Goal: Task Accomplishment & Management: Manage account settings

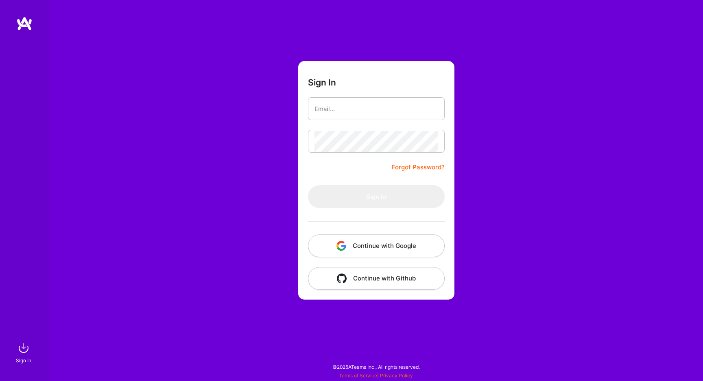
click at [368, 124] on form "Sign In Forgot Password? Sign In Continue with Google Continue with Github" at bounding box center [376, 180] width 156 height 238
click at [368, 117] on input "email" at bounding box center [377, 108] width 124 height 21
type input "[EMAIL_ADDRESS][DOMAIN_NAME]"
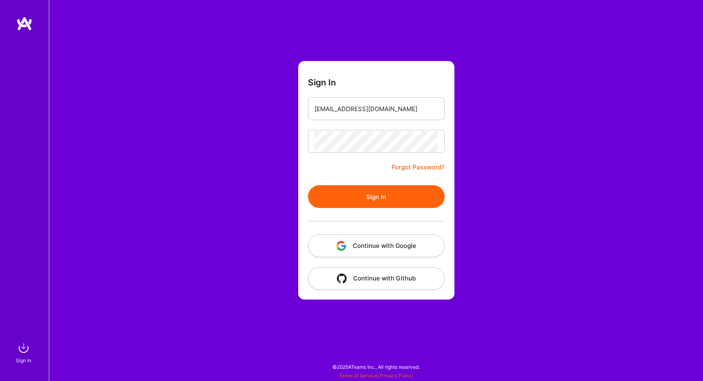
click at [375, 192] on button "Sign In" at bounding box center [376, 196] width 137 height 23
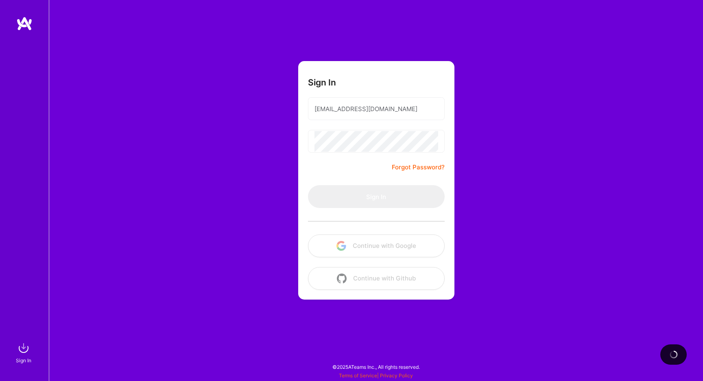
drag, startPoint x: 285, startPoint y: 184, endPoint x: 275, endPoint y: 1, distance: 183.4
click at [285, 184] on div "Sign In [EMAIL_ADDRESS][DOMAIN_NAME] Forgot Password? Sign In Continue with Goo…" at bounding box center [376, 190] width 654 height 381
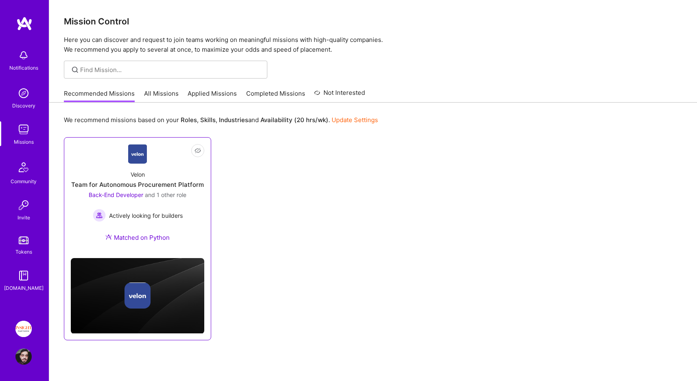
drag, startPoint x: 264, startPoint y: 247, endPoint x: 199, endPoint y: 257, distance: 66.7
click at [265, 247] on div "Not Interested Velon Team for Autonomous Procurement Platform Back-End Develope…" at bounding box center [373, 238] width 619 height 203
click at [198, 94] on link "Applied Missions" at bounding box center [212, 95] width 49 height 13
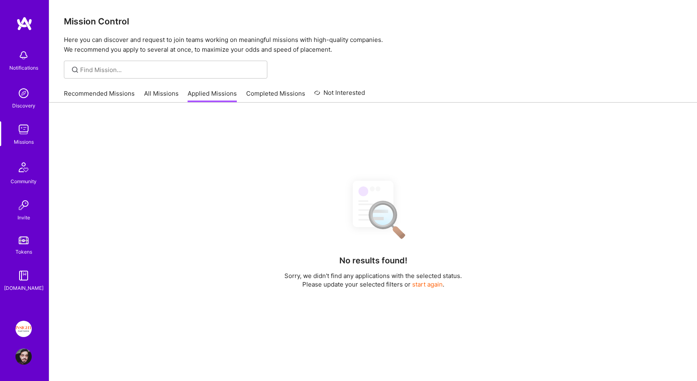
click at [290, 93] on link "Completed Missions" at bounding box center [275, 95] width 59 height 13
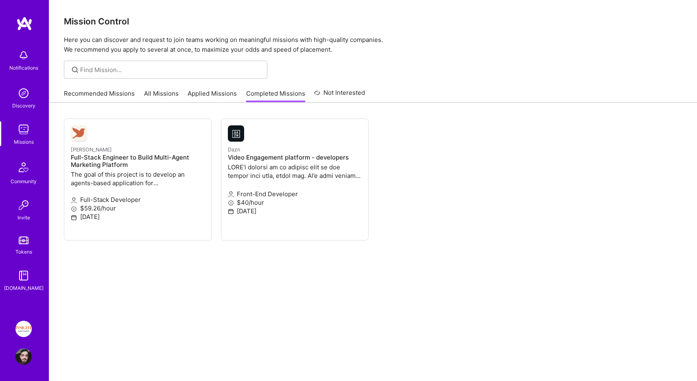
click at [27, 326] on img at bounding box center [23, 329] width 16 height 16
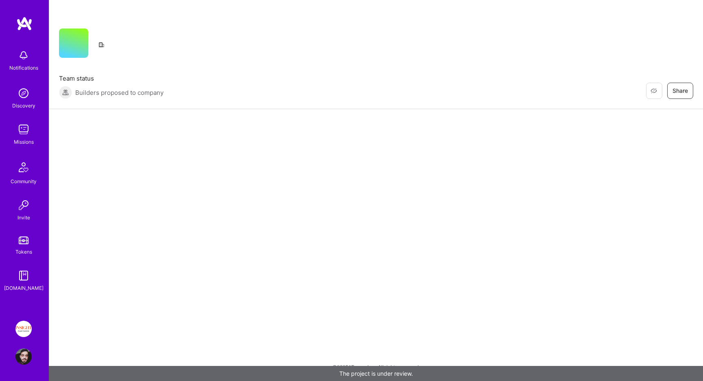
click at [147, 94] on span "Builders proposed to company" at bounding box center [119, 92] width 88 height 9
drag, startPoint x: 147, startPoint y: 94, endPoint x: 126, endPoint y: 80, distance: 25.5
click at [126, 80] on div "Team status Builders proposed to company" at bounding box center [111, 86] width 105 height 25
click at [126, 80] on span "Team status" at bounding box center [111, 78] width 105 height 9
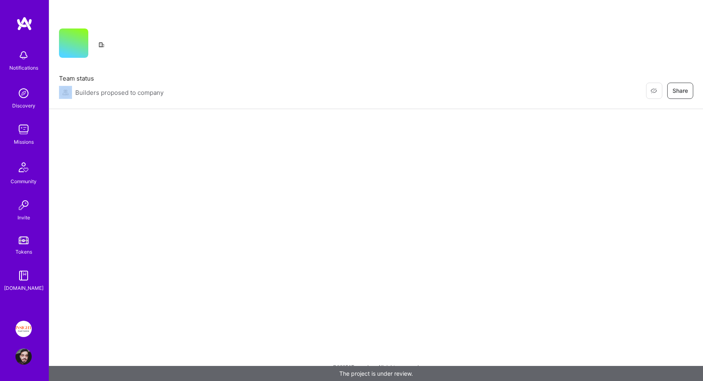
click at [126, 80] on span "Team status" at bounding box center [111, 78] width 105 height 9
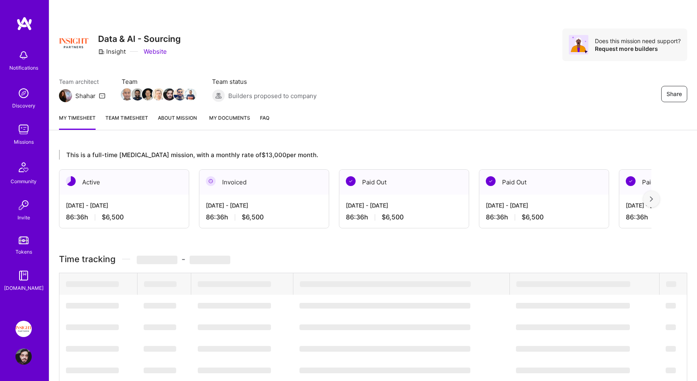
drag, startPoint x: 126, startPoint y: 80, endPoint x: 152, endPoint y: 91, distance: 27.9
click at [152, 91] on img at bounding box center [148, 94] width 12 height 12
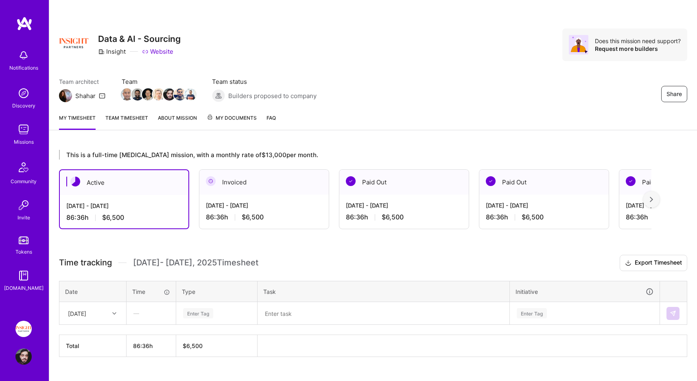
click at [220, 46] on div "Share Data & AI - Sourcing Insight Website Does this mission need support? Requ…" at bounding box center [373, 44] width 628 height 33
